Goal: Navigation & Orientation: Find specific page/section

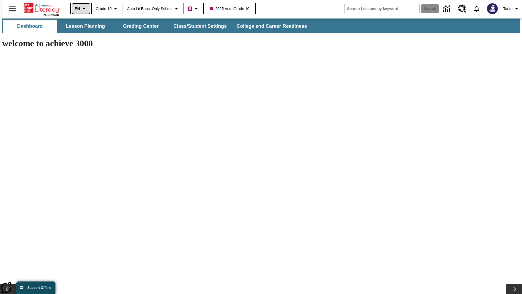
click at [81, 9] on icon "Language: EN, Select a language" at bounding box center [84, 8] width 7 height 7
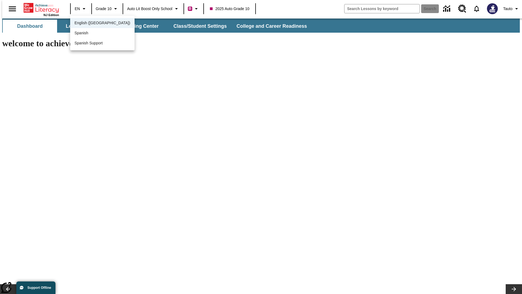
click at [91, 23] on span "English ([GEOGRAPHIC_DATA])" at bounding box center [103, 23] width 56 height 6
